Goal: Check status

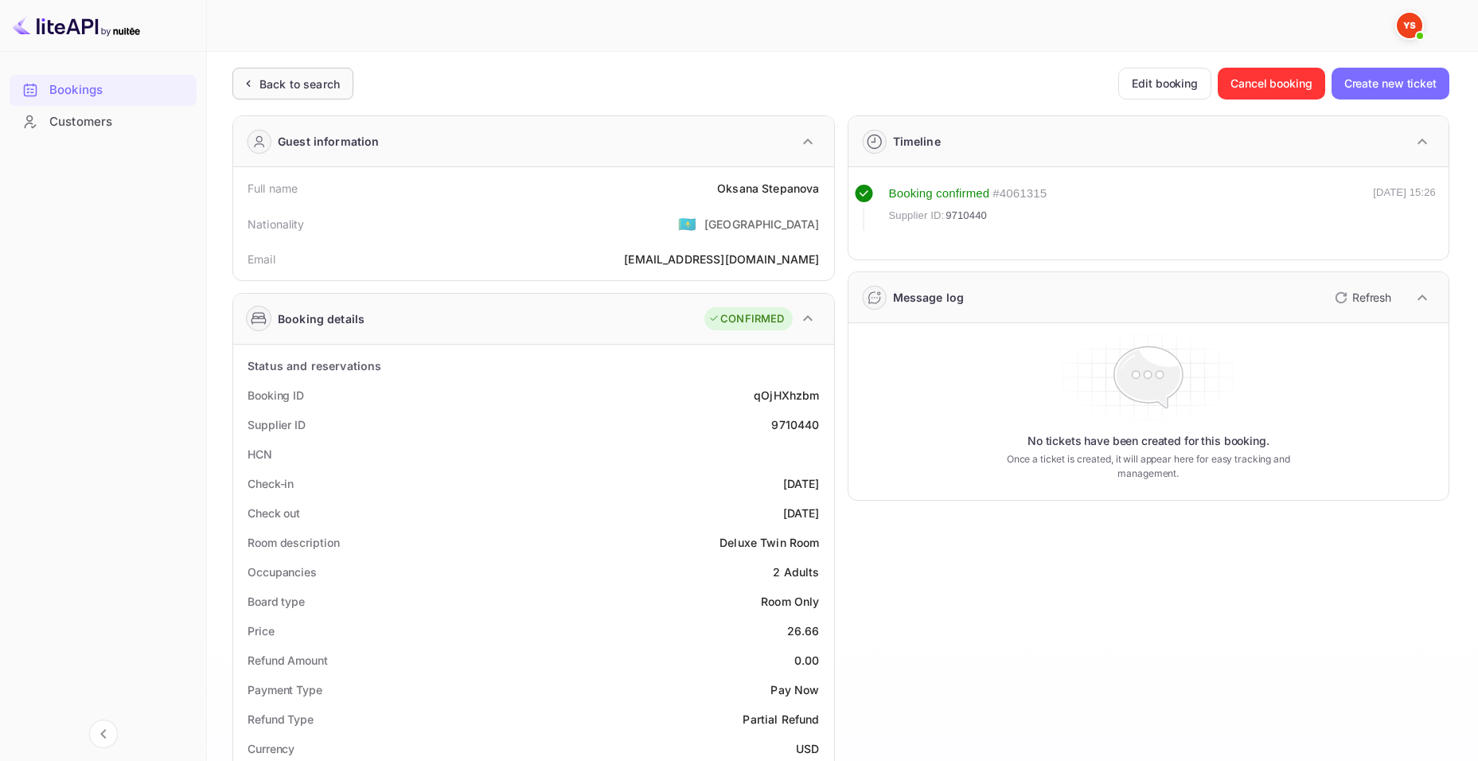
click at [286, 97] on div "Back to search" at bounding box center [292, 84] width 121 height 32
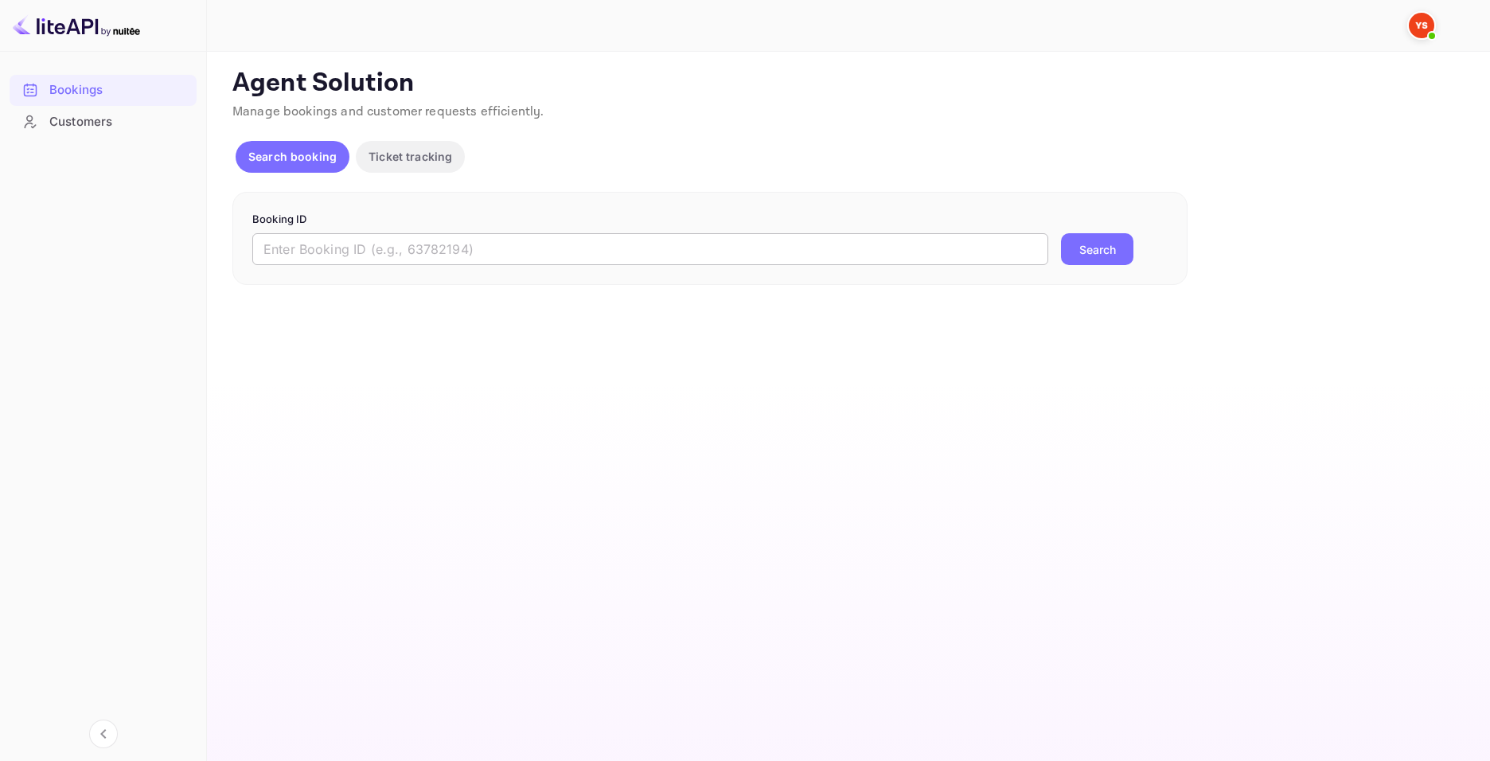
click at [470, 248] on input "text" at bounding box center [650, 249] width 796 height 32
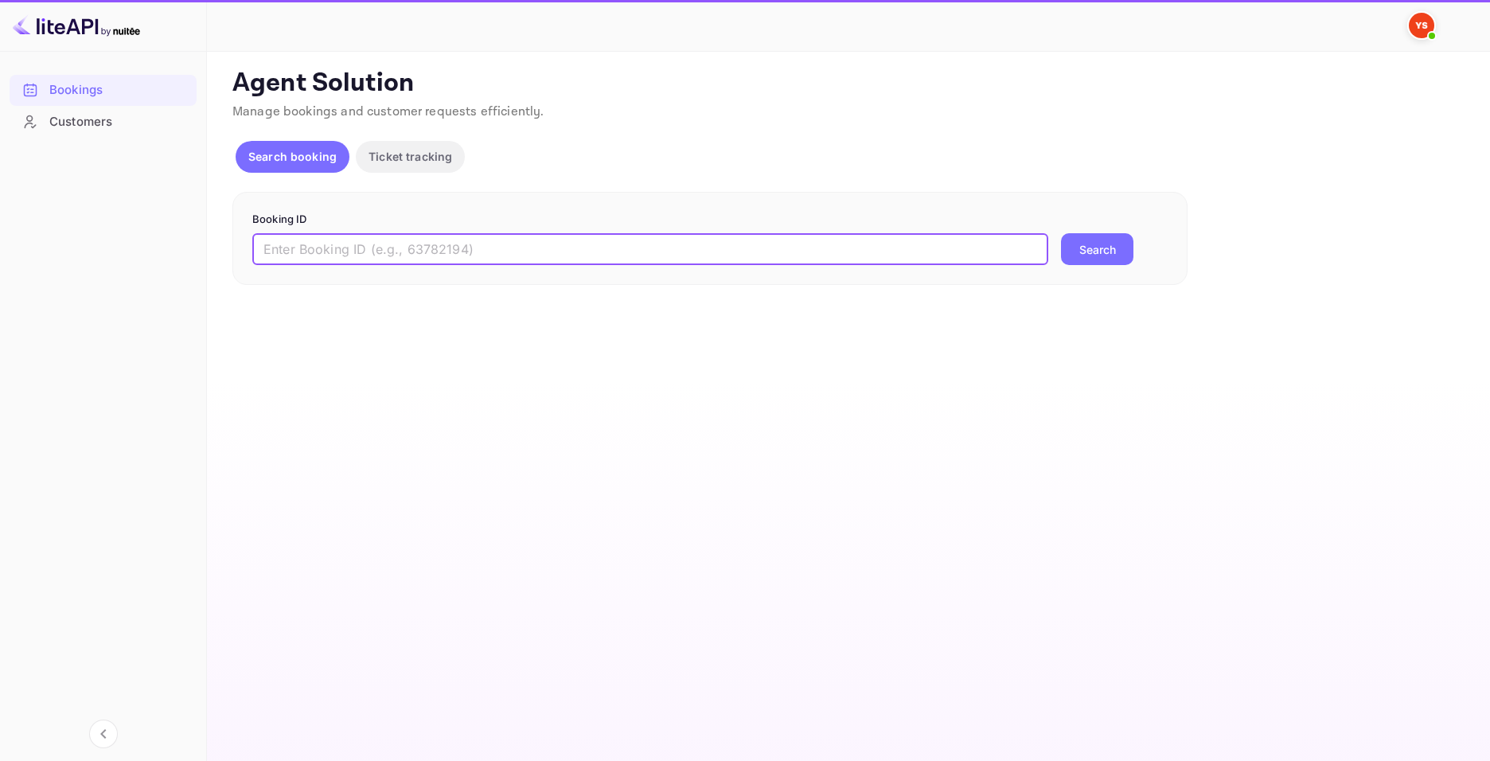
paste input "9710072"
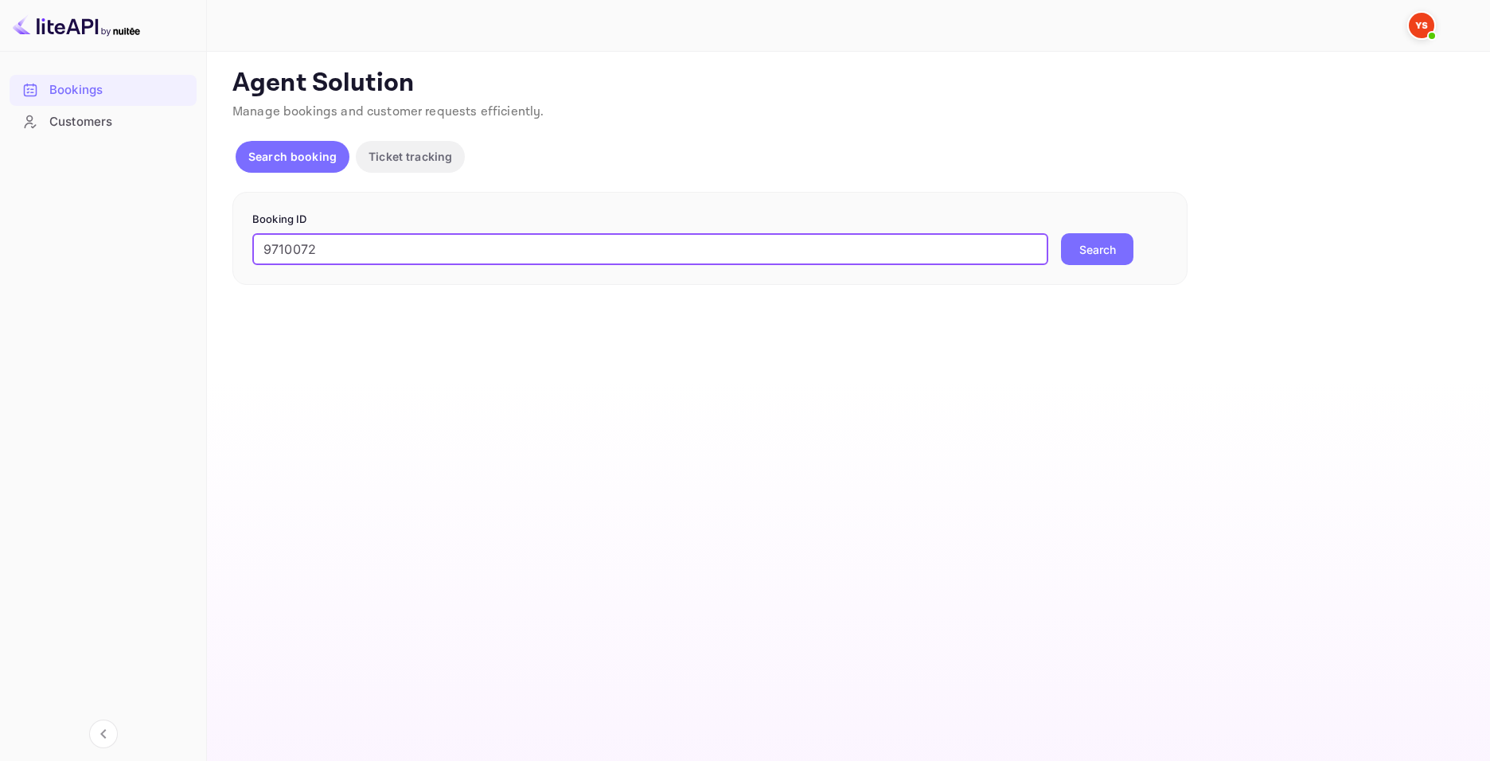
type input "9710072"
click at [1087, 246] on button "Search" at bounding box center [1097, 249] width 72 height 32
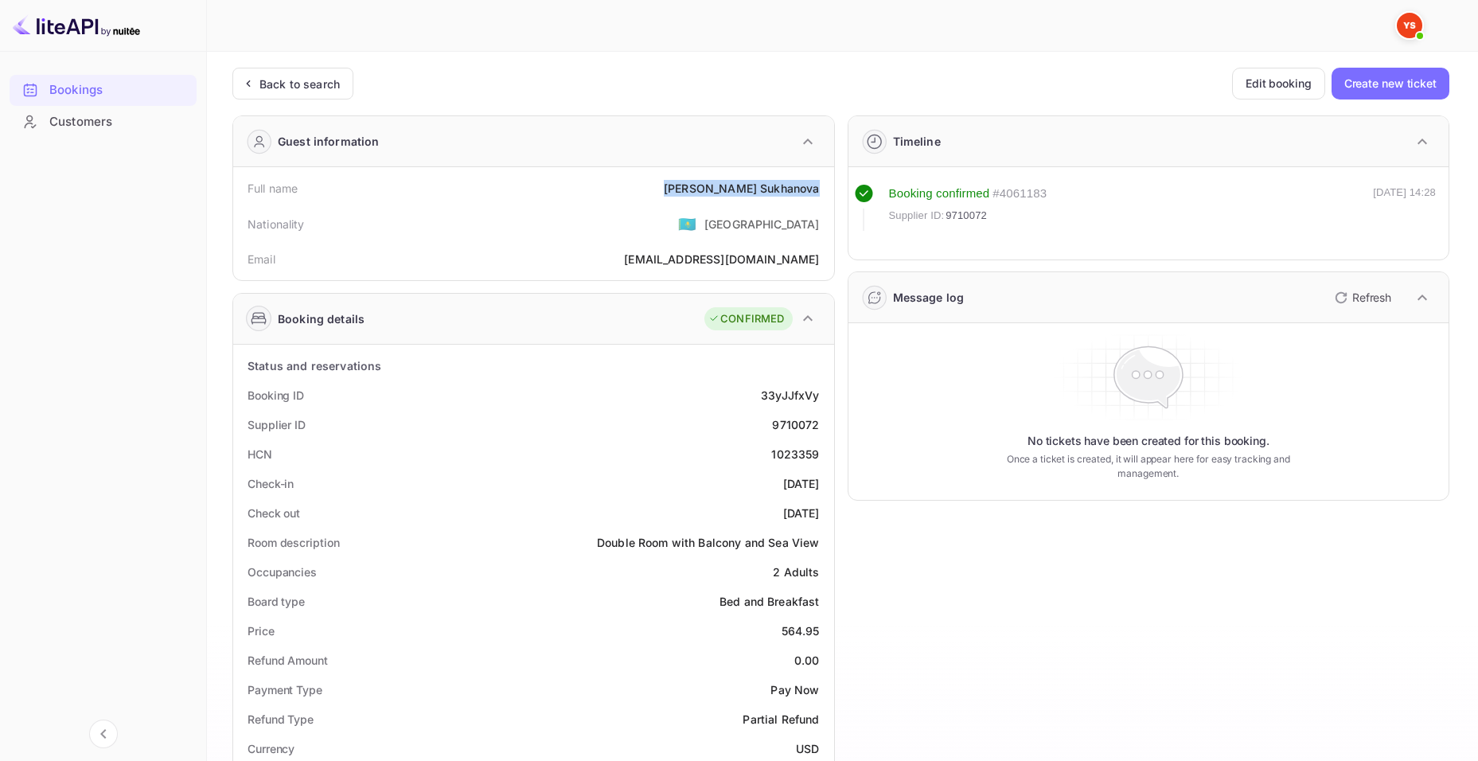
drag, startPoint x: 701, startPoint y: 184, endPoint x: 823, endPoint y: 188, distance: 121.8
click at [823, 188] on div "Full name [PERSON_NAME]" at bounding box center [534, 188] width 588 height 29
copy div "[PERSON_NAME]"
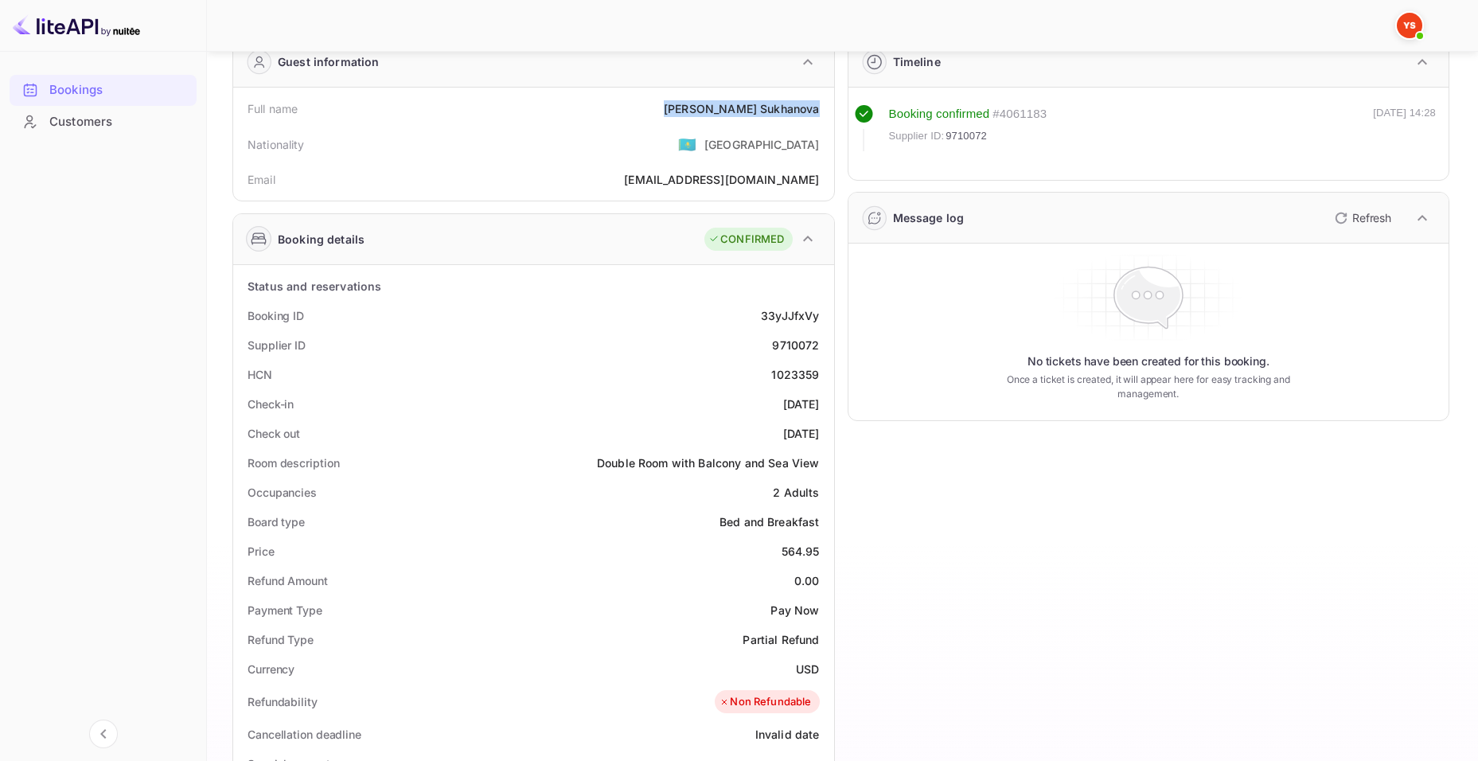
scroll to position [318, 0]
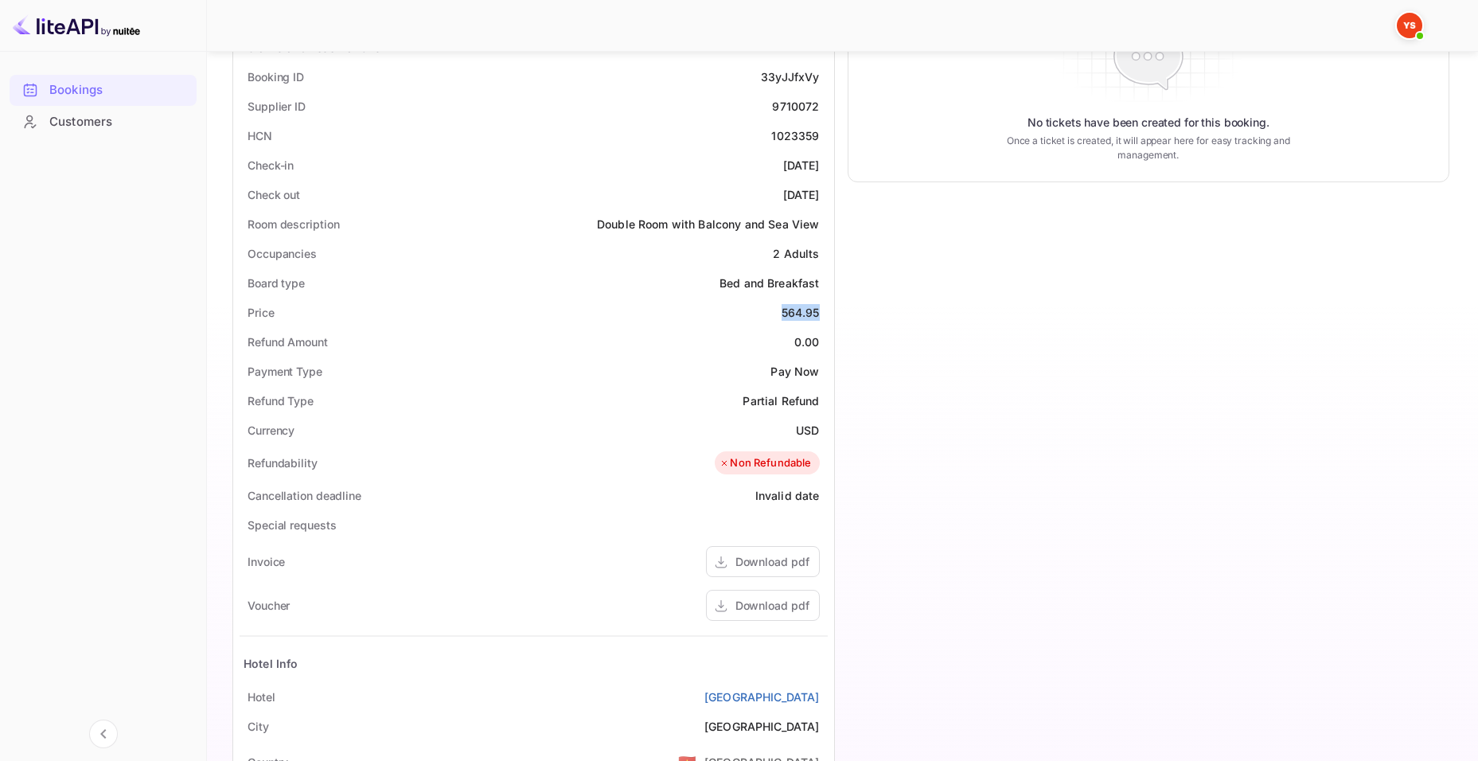
drag, startPoint x: 782, startPoint y: 311, endPoint x: 832, endPoint y: 302, distance: 50.1
click at [817, 307] on div "564.95" at bounding box center [801, 312] width 38 height 17
copy div "564.95"
drag, startPoint x: 794, startPoint y: 423, endPoint x: 821, endPoint y: 428, distance: 26.8
click at [821, 428] on div "Currency USD" at bounding box center [534, 429] width 588 height 29
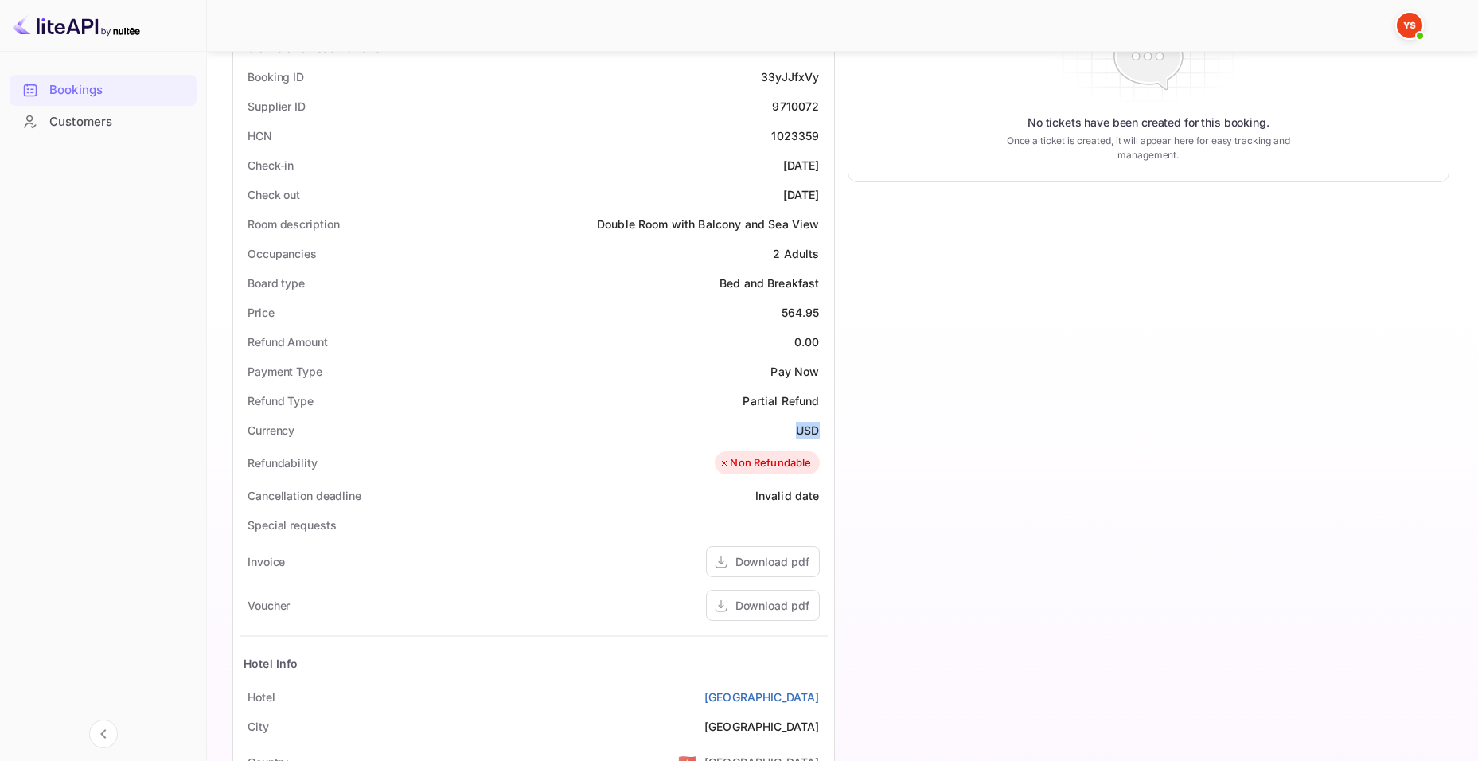
copy div "USD"
